Goal: Task Accomplishment & Management: Complete application form

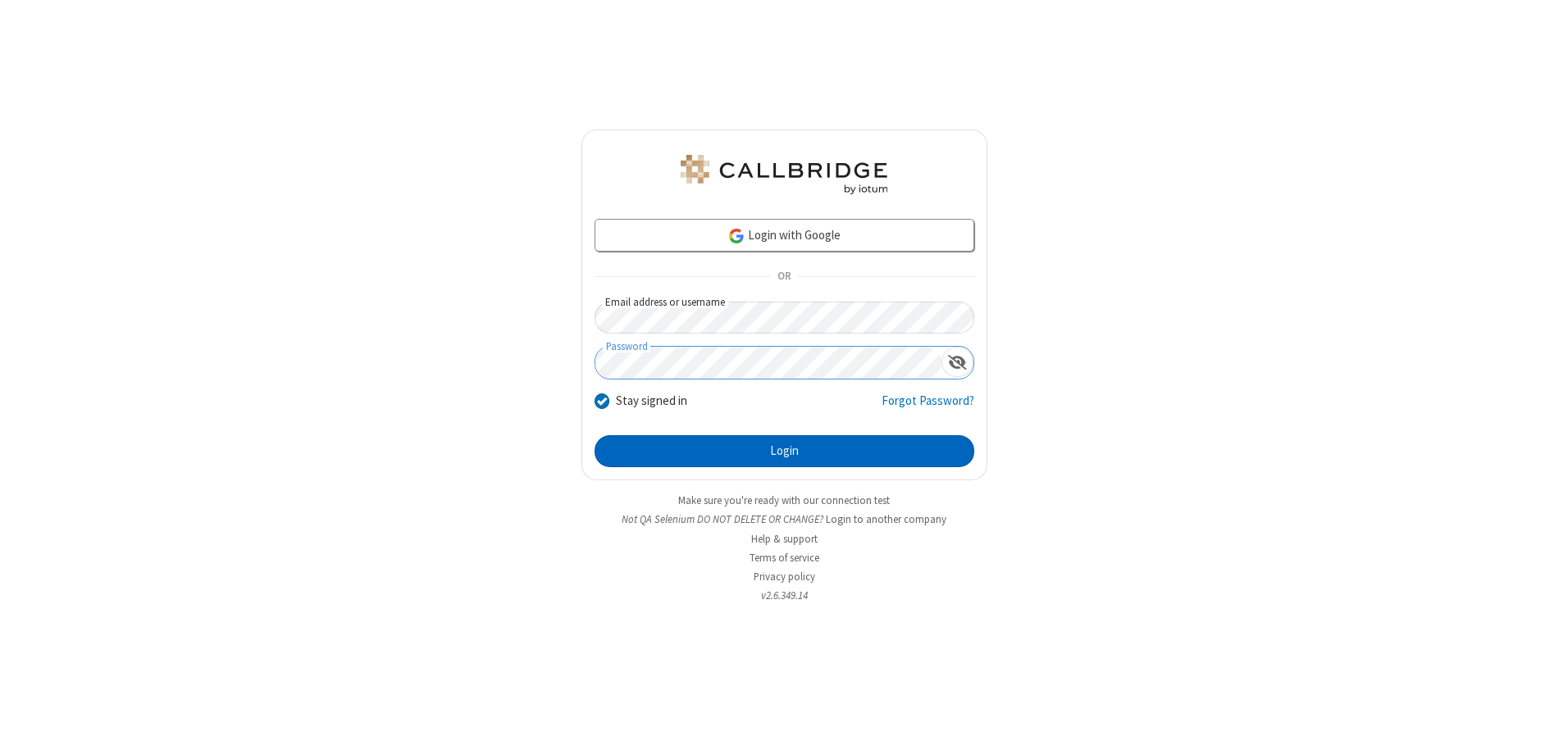
click at [784, 451] on button "Login" at bounding box center [784, 452] width 379 height 33
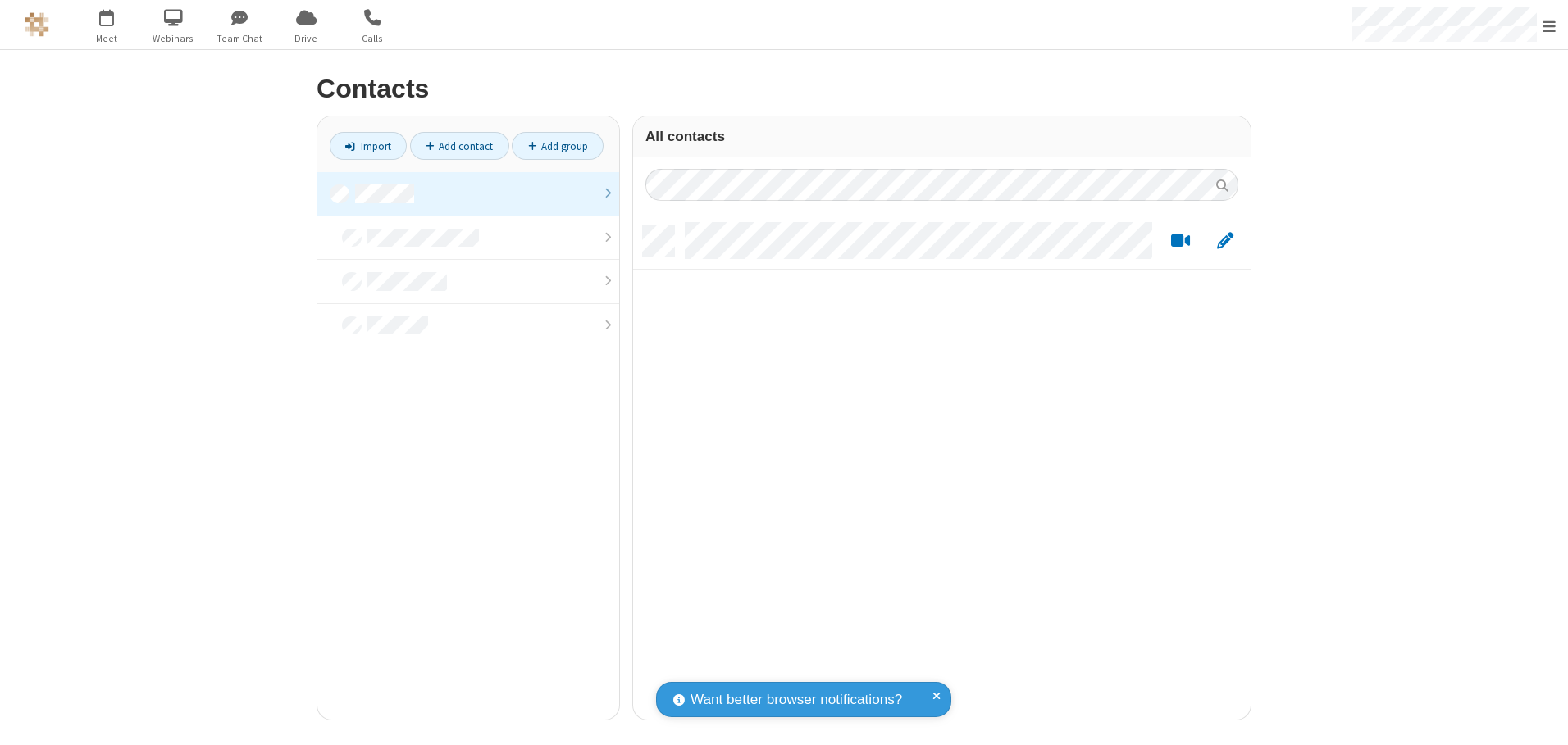
scroll to position [494, 606]
click at [468, 193] on link at bounding box center [467, 194] width 301 height 44
click at [459, 146] on link "Add contact" at bounding box center [459, 145] width 99 height 28
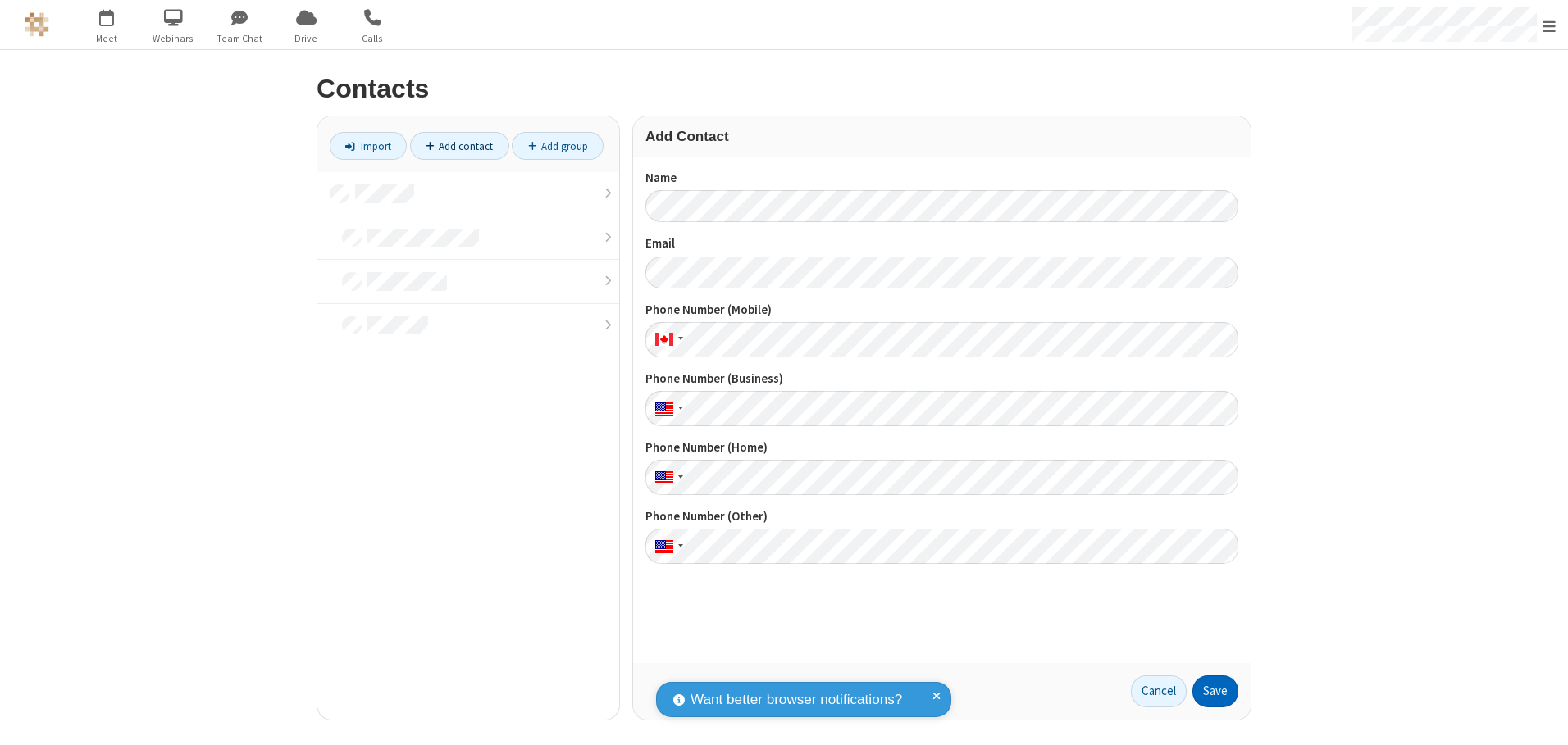
click at [1215, 691] on button "Save" at bounding box center [1215, 692] width 46 height 33
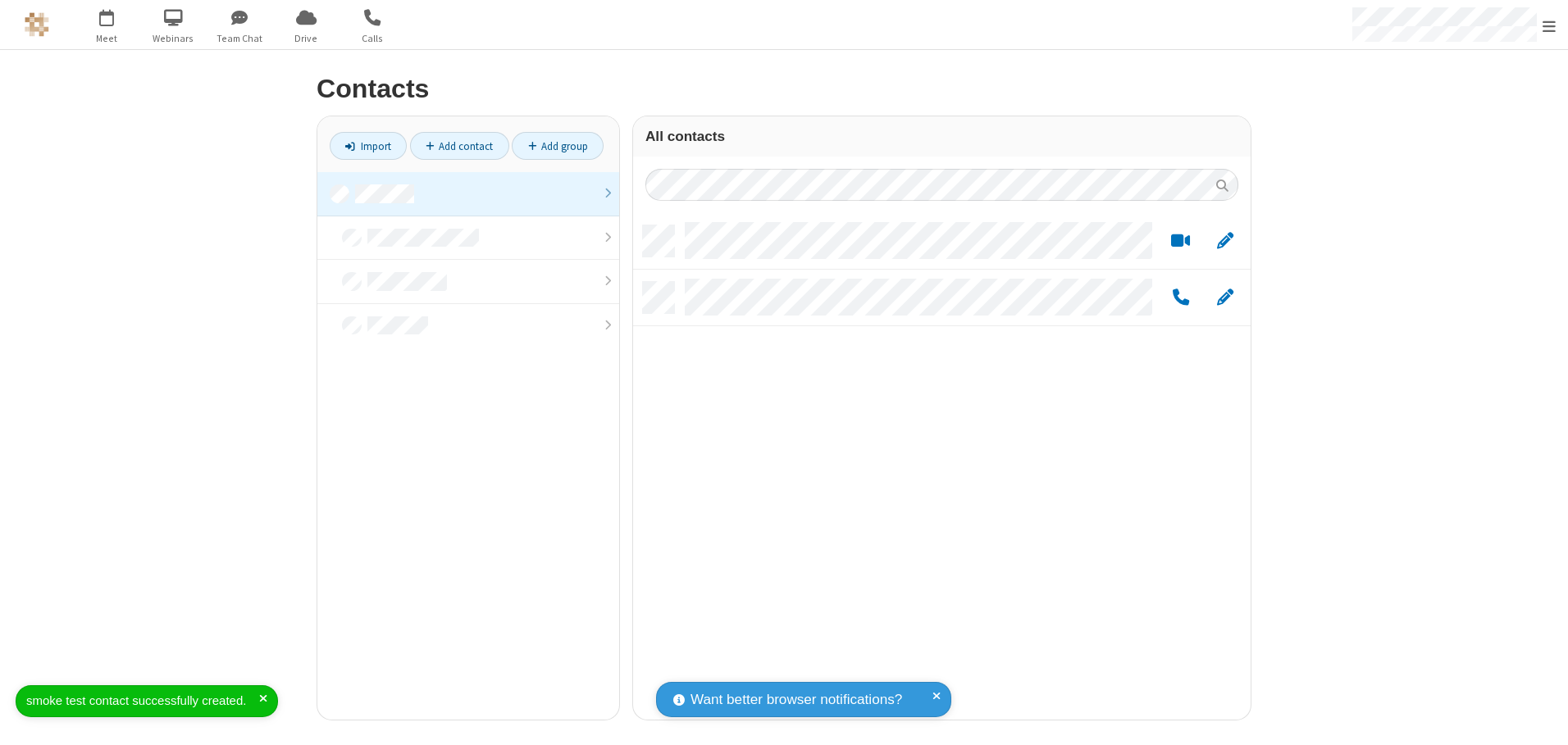
scroll to position [494, 606]
